Goal: Complete application form

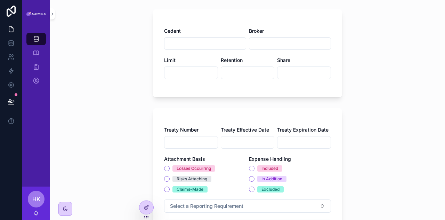
scroll to position [38, 0]
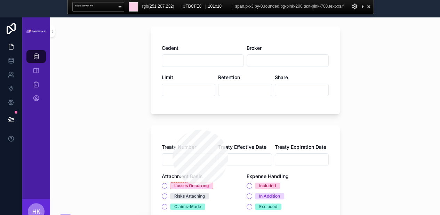
click at [173, 185] on span "Losses Occurring" at bounding box center [191, 185] width 43 height 6
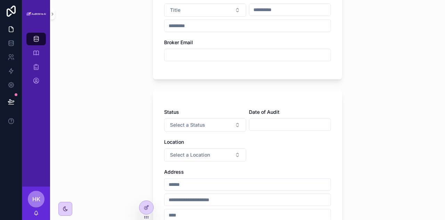
scroll to position [334, 0]
click at [212, 152] on button "Select a Location" at bounding box center [205, 154] width 82 height 13
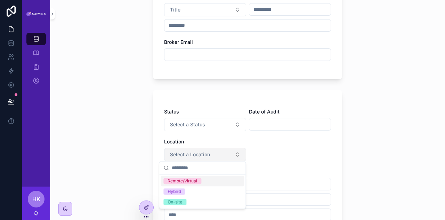
click at [212, 152] on button "Select a Location" at bounding box center [205, 154] width 82 height 13
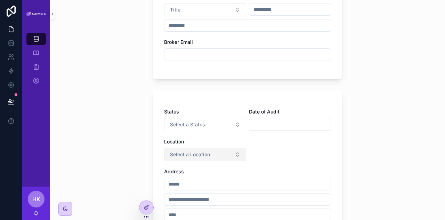
click at [212, 152] on button "Select a Location" at bounding box center [205, 154] width 82 height 13
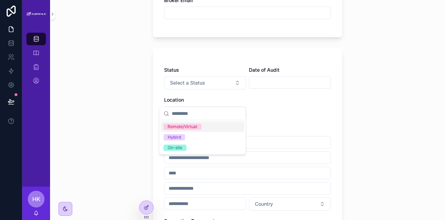
scroll to position [390, 0]
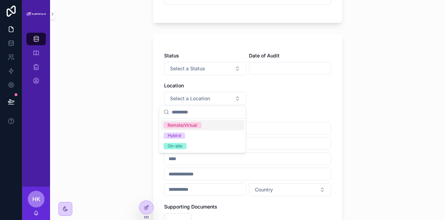
click at [370, 87] on div "Audit Accounts Treaty Details Treaty Details Cedent Broker Limit Retention Shar…" at bounding box center [247, 110] width 395 height 220
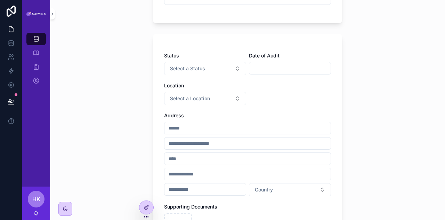
click at [283, 157] on input "scrollable content" at bounding box center [248, 159] width 166 height 10
click at [301, 190] on button "Country" at bounding box center [290, 189] width 82 height 13
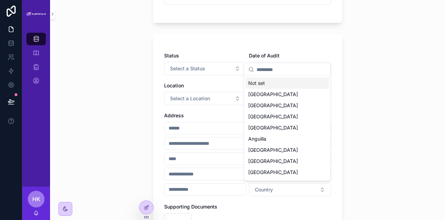
click at [387, 171] on div "Audit Accounts Treaty Details Treaty Details Cedent Broker Limit Retention Shar…" at bounding box center [247, 110] width 395 height 220
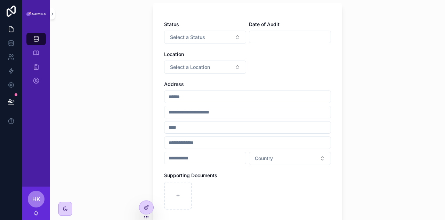
scroll to position [421, 0]
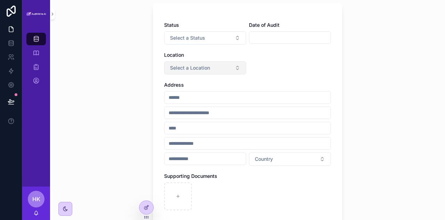
click at [182, 64] on span "Select a Location" at bounding box center [190, 67] width 40 height 7
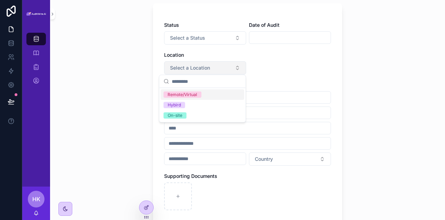
click at [182, 64] on span "Select a Location" at bounding box center [190, 67] width 40 height 7
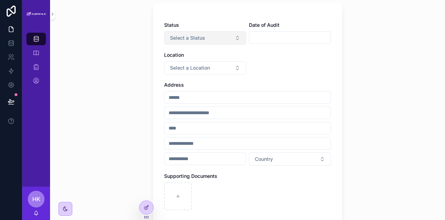
click at [189, 41] on button "Select a Status" at bounding box center [205, 37] width 82 height 13
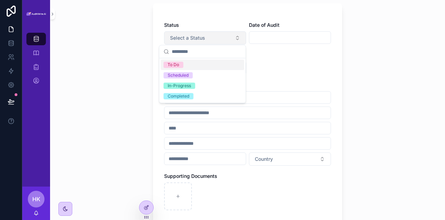
click at [189, 41] on button "Select a Status" at bounding box center [205, 37] width 82 height 13
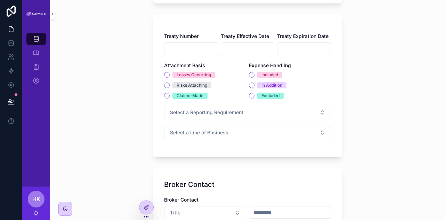
scroll to position [131, 0]
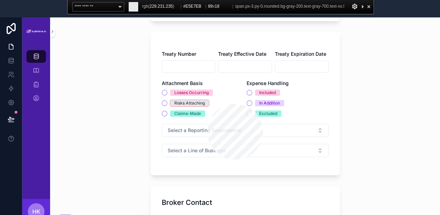
click at [207, 104] on span "Risks Attaching" at bounding box center [189, 103] width 39 height 6
click at [204, 115] on span "Claims-Made" at bounding box center [187, 113] width 35 height 6
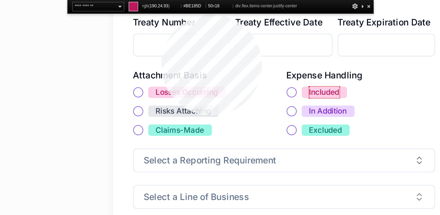
click at [266, 91] on div "Included" at bounding box center [267, 92] width 17 height 6
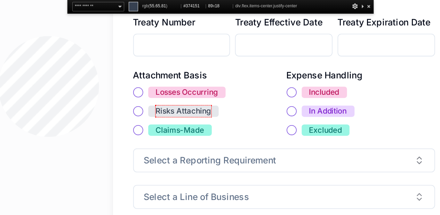
click at [175, 103] on div "Risks Attaching" at bounding box center [189, 103] width 31 height 6
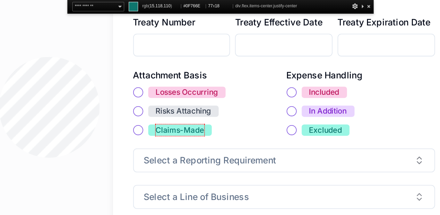
click at [176, 114] on div "Claims-Made" at bounding box center [187, 113] width 27 height 6
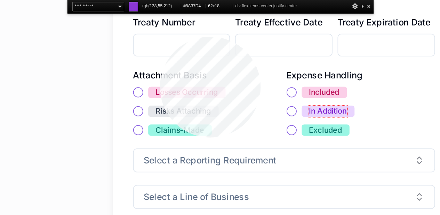
click at [265, 103] on div "In Addition" at bounding box center [269, 103] width 21 height 6
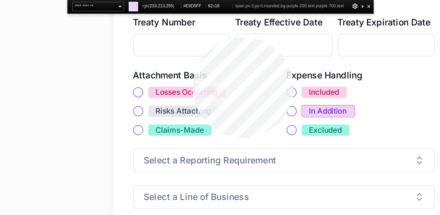
click at [283, 104] on span "In Addition" at bounding box center [269, 103] width 29 height 6
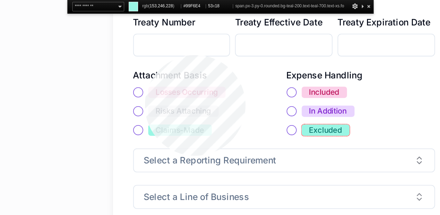
click at [256, 113] on span "Excluded" at bounding box center [268, 113] width 26 height 6
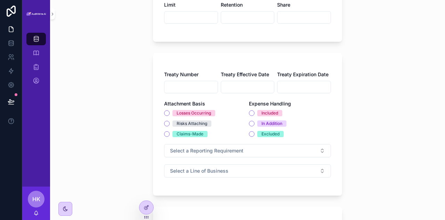
scroll to position [140, 0]
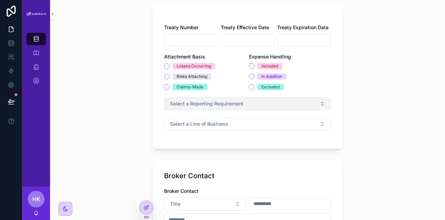
click at [298, 100] on button "Select a Reporting Requirement" at bounding box center [247, 103] width 167 height 13
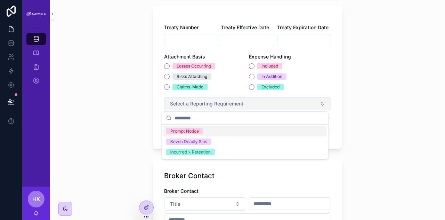
click at [298, 100] on button "Select a Reporting Requirement" at bounding box center [247, 103] width 167 height 13
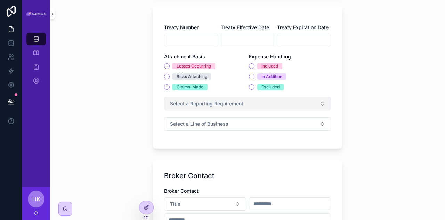
click at [298, 100] on button "Select a Reporting Requirement" at bounding box center [247, 103] width 167 height 13
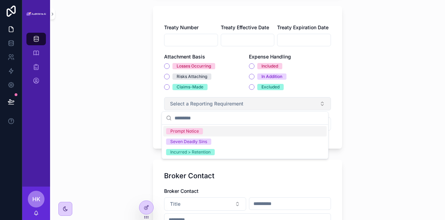
click at [298, 100] on button "Select a Reporting Requirement" at bounding box center [247, 103] width 167 height 13
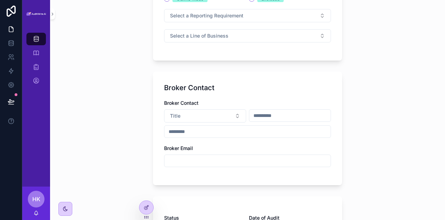
scroll to position [228, 0]
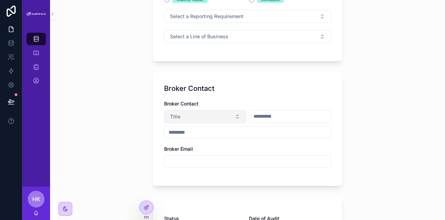
click at [194, 110] on button "Title" at bounding box center [205, 116] width 82 height 13
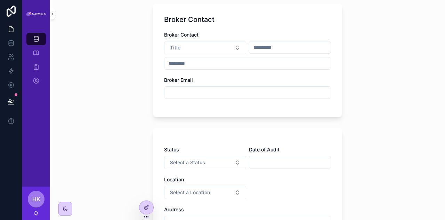
scroll to position [297, 0]
click at [193, 163] on span "Select a Status" at bounding box center [187, 162] width 35 height 7
